Goal: Task Accomplishment & Management: Complete application form

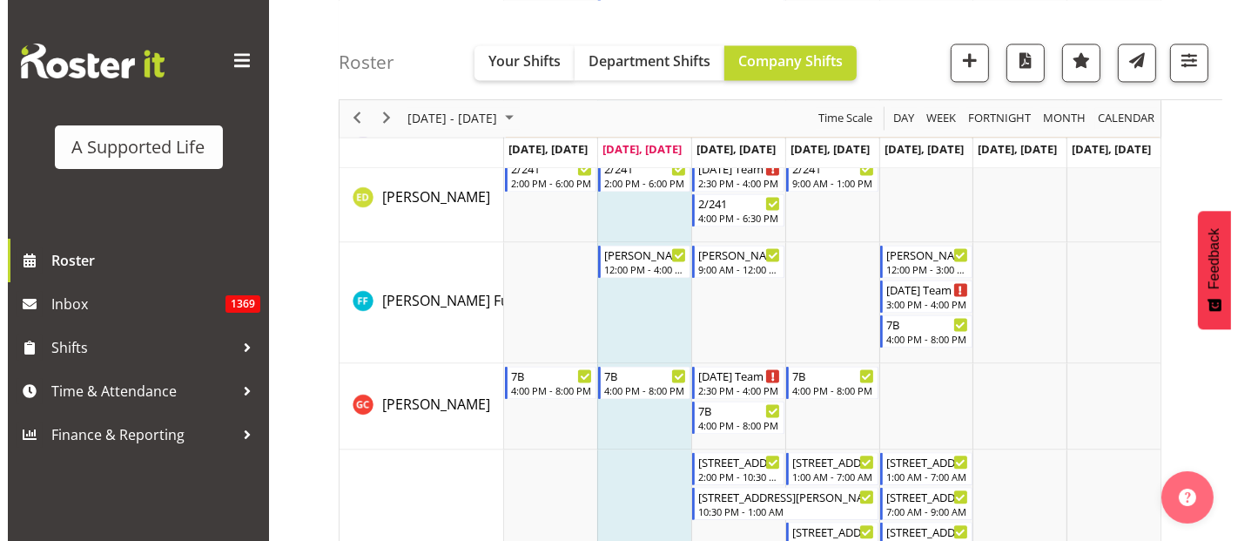
scroll to position [3675, 0]
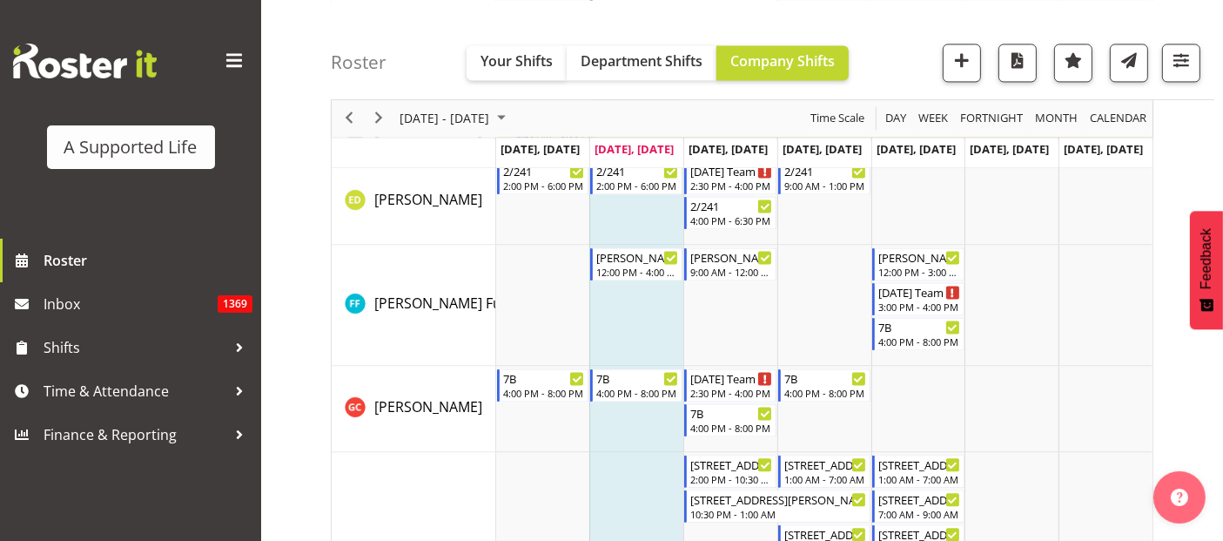
click at [661, 423] on td "Timeline Week of October 7, 2025" at bounding box center [636, 409] width 94 height 86
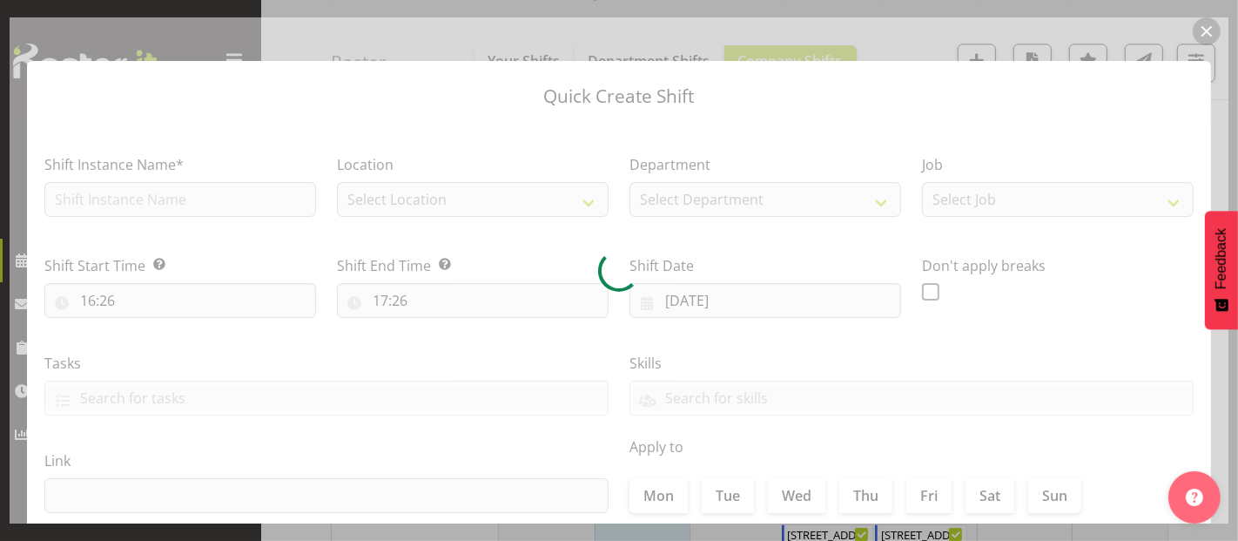
checkbox input "true"
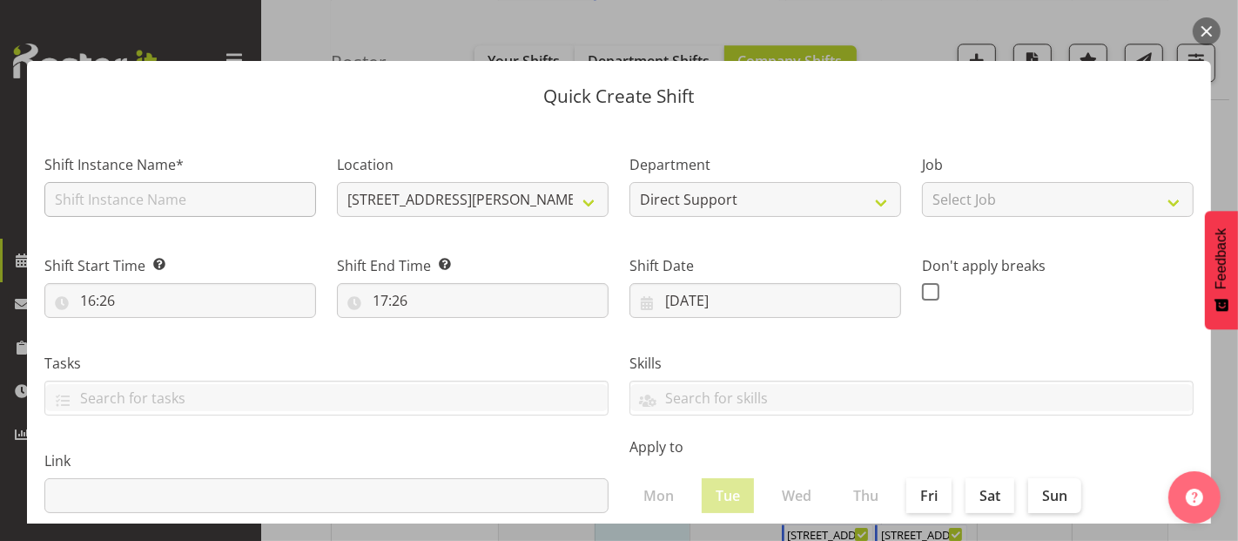
click at [196, 181] on div "Shift Instance Name*" at bounding box center [180, 185] width 272 height 63
click at [196, 191] on input "text" at bounding box center [180, 199] width 272 height 35
type input "F"
type input "DFA support"
drag, startPoint x: 975, startPoint y: 198, endPoint x: 992, endPoint y: 198, distance: 17.4
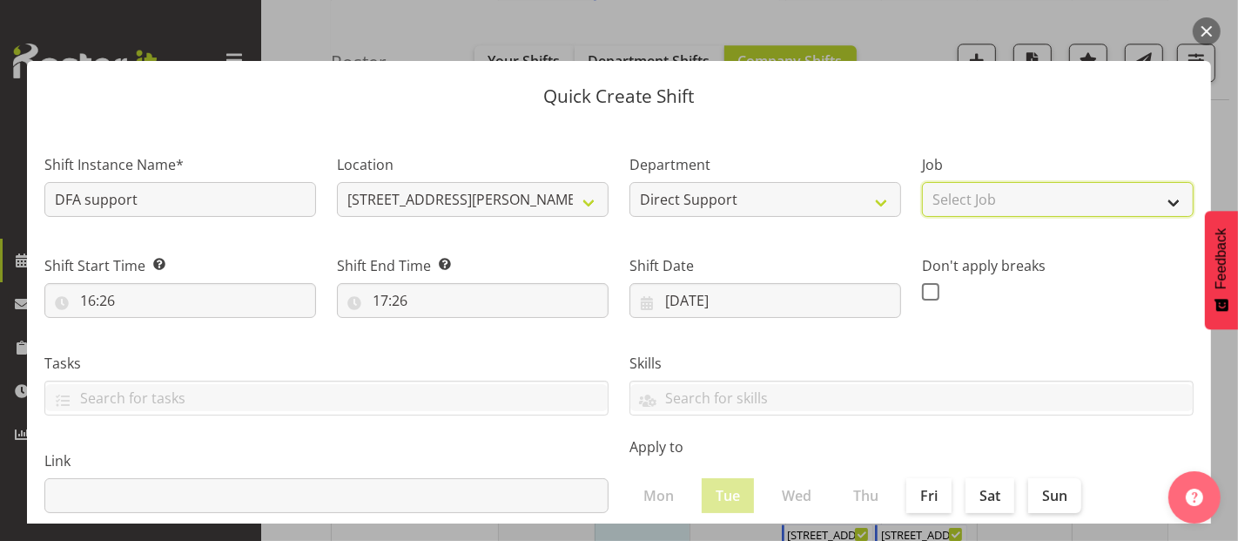
click at [975, 198] on select "Select Job Accounts and Payroll Admin Support Aspirations and Support Facilitat…" at bounding box center [1058, 199] width 272 height 35
select select "4112"
click at [922, 182] on select "Select Job Accounts and Payroll Admin Support Aspirations and Support Facilitat…" at bounding box center [1058, 199] width 272 height 35
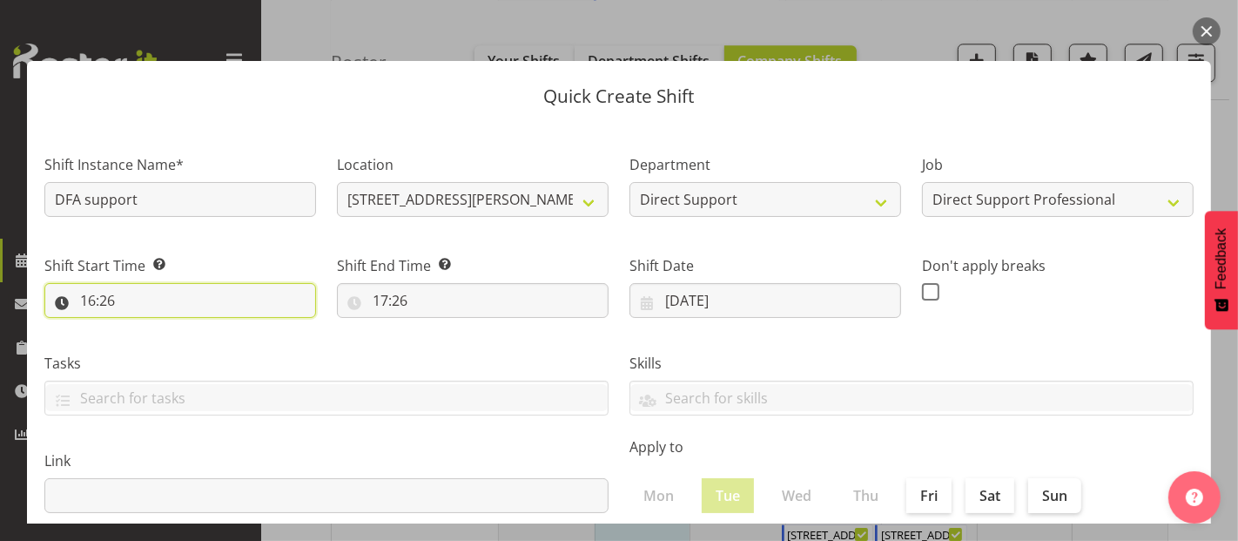
click at [187, 297] on input "16:26" at bounding box center [180, 300] width 272 height 35
click at [164, 335] on select "00 01 02 03 04 05 06 07 08 09 10 11 12 13 14 15 16 17 18 19 20 21 22 23" at bounding box center [163, 345] width 39 height 35
select select "15"
click at [144, 328] on select "00 01 02 03 04 05 06 07 08 09 10 11 12 13 14 15 16 17 18 19 20 21 22 23" at bounding box center [163, 345] width 39 height 35
type input "15:26"
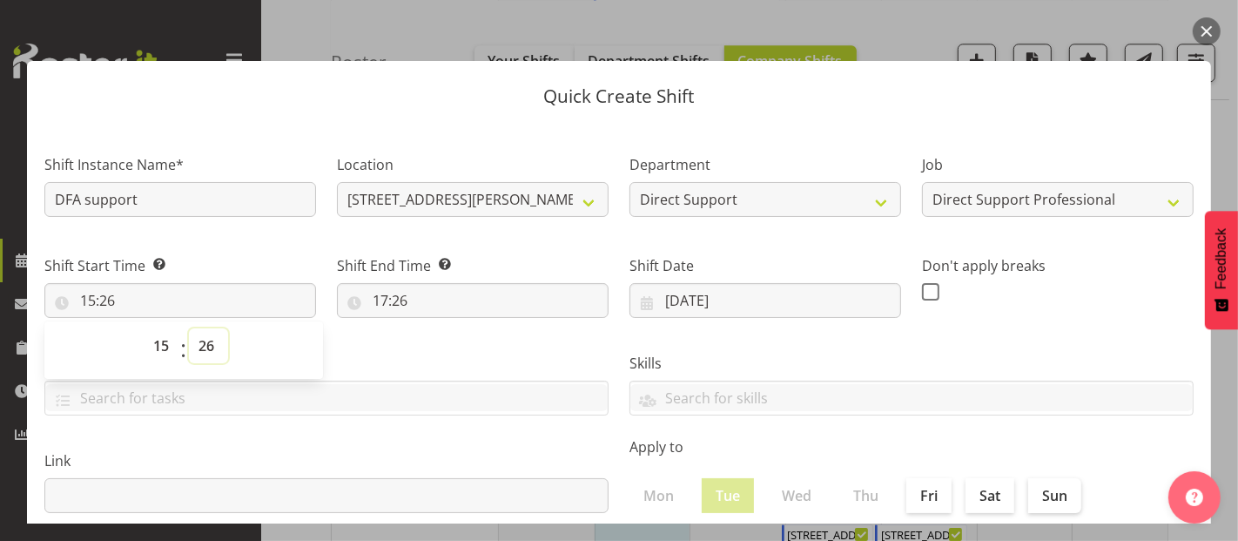
click at [206, 343] on select "00 01 02 03 04 05 06 07 08 09 10 11 12 13 14 15 16 17 18 19 20 21 22 23 24 25 2…" at bounding box center [208, 345] width 39 height 35
select select "0"
click at [189, 328] on select "00 01 02 03 04 05 06 07 08 09 10 11 12 13 14 15 16 17 18 19 20 21 22 23 24 25 2…" at bounding box center [208, 345] width 39 height 35
type input "15:00"
click at [416, 292] on input "17:26" at bounding box center [473, 300] width 272 height 35
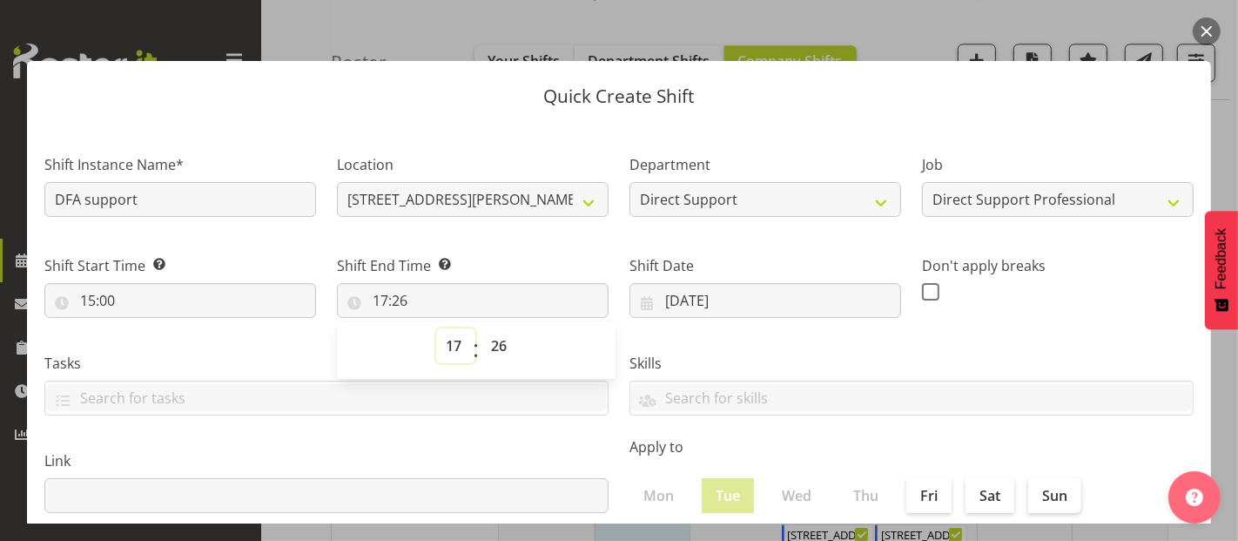
click at [442, 347] on select "00 01 02 03 04 05 06 07 08 09 10 11 12 13 14 15 16 17 18 19 20 21 22 23" at bounding box center [455, 345] width 39 height 35
select select "16"
click at [436, 328] on select "00 01 02 03 04 05 06 07 08 09 10 11 12 13 14 15 16 17 18 19 20 21 22 23" at bounding box center [455, 345] width 39 height 35
type input "16:26"
click at [502, 341] on select "00 01 02 03 04 05 06 07 08 09 10 11 12 13 14 15 16 17 18 19 20 21 22 23 24 25 2…" at bounding box center [500, 345] width 39 height 35
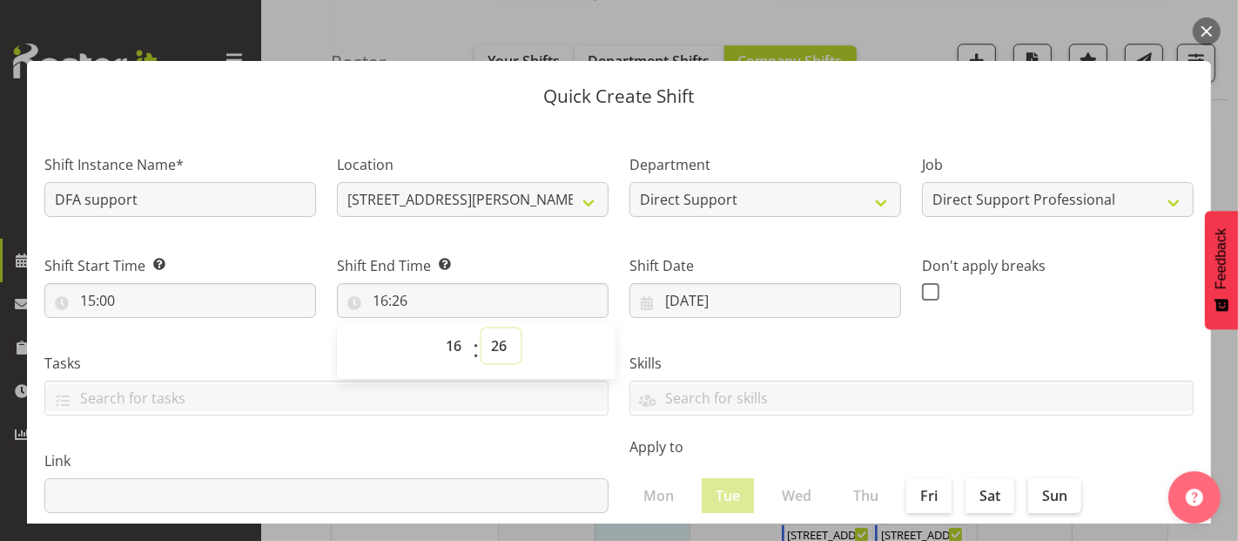
select select "0"
click at [481, 328] on select "00 01 02 03 04 05 06 07 08 09 10 11 12 13 14 15 16 17 18 19 20 21 22 23 24 25 2…" at bounding box center [500, 345] width 39 height 35
type input "16:00"
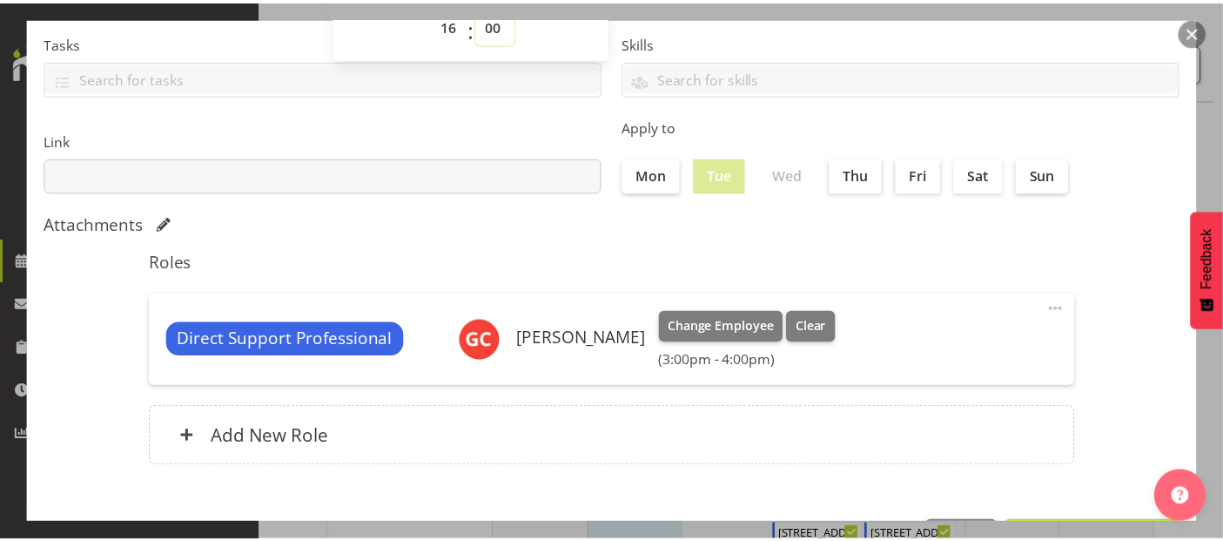
scroll to position [380, 0]
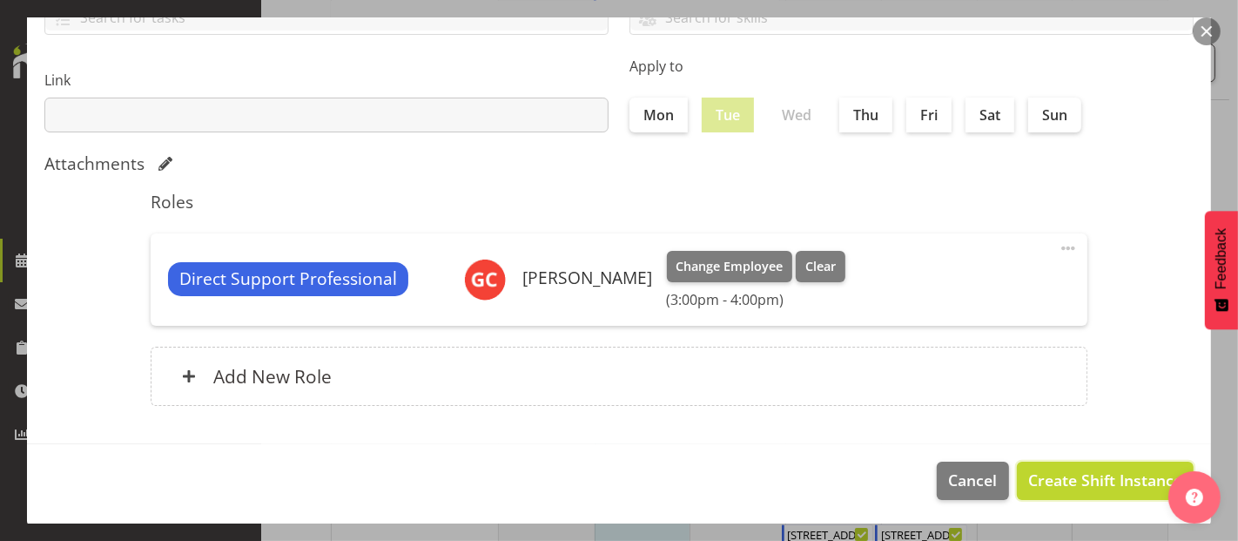
click at [1082, 489] on button "Create Shift Instance" at bounding box center [1105, 480] width 177 height 38
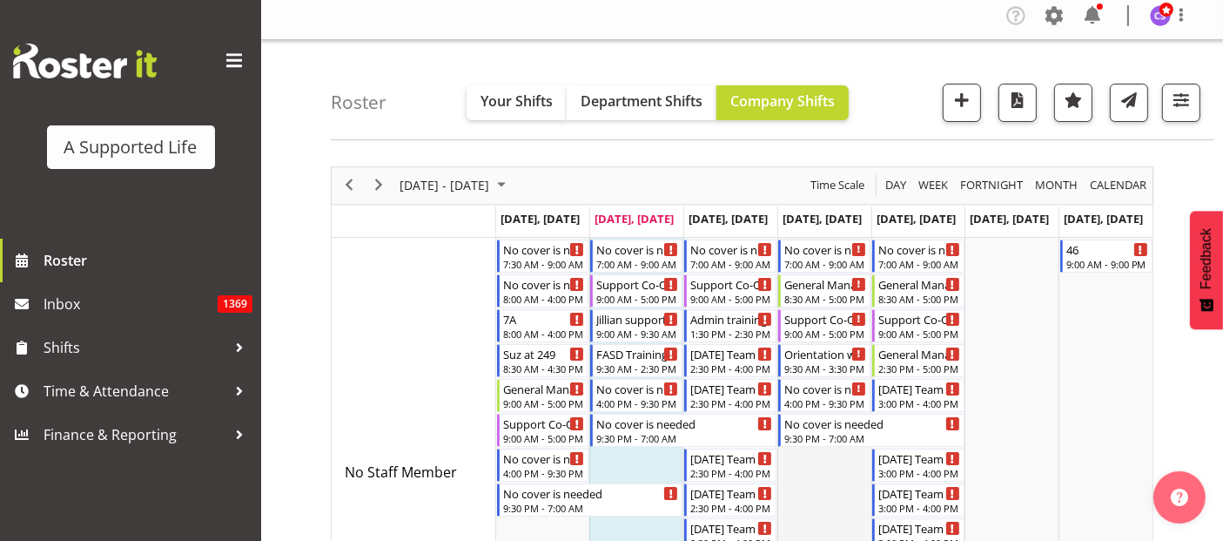
scroll to position [97, 0]
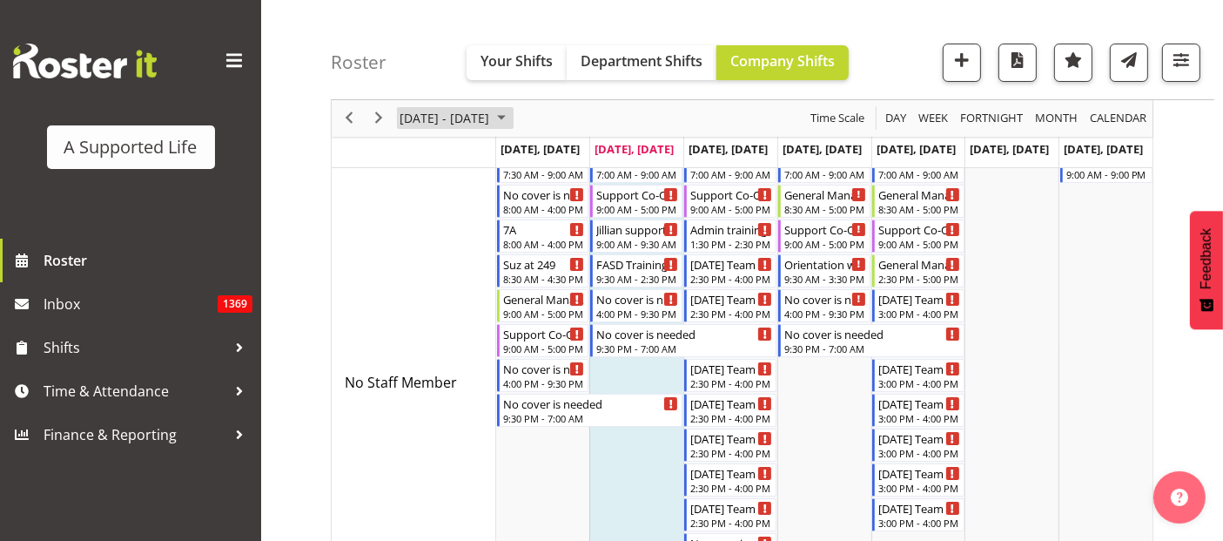
click at [459, 126] on span "[DATE] - [DATE]" at bounding box center [444, 119] width 93 height 22
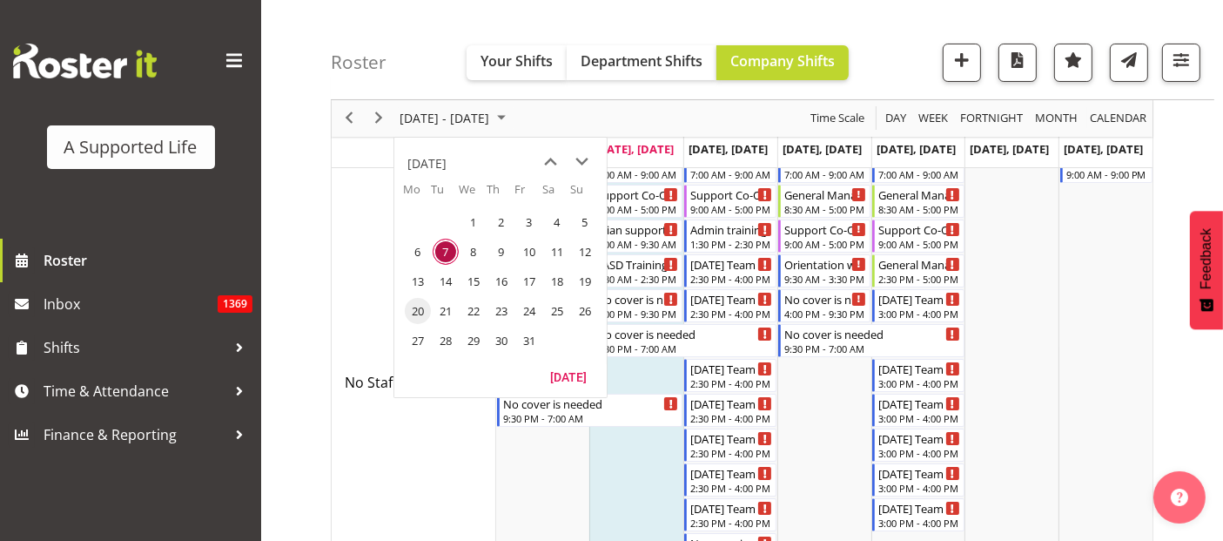
click at [417, 317] on span "20" at bounding box center [418, 311] width 26 height 26
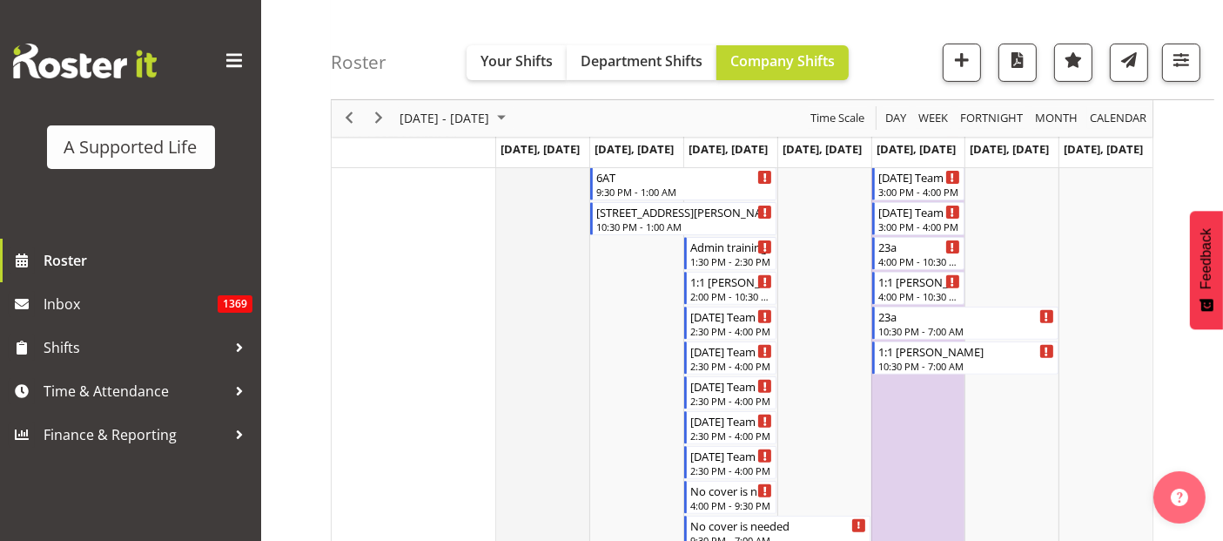
scroll to position [676, 0]
